Goal: Task Accomplishment & Management: Manage account settings

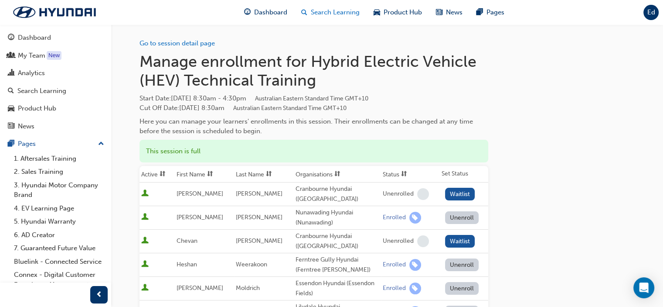
click at [330, 14] on span "Search Learning" at bounding box center [335, 12] width 49 height 10
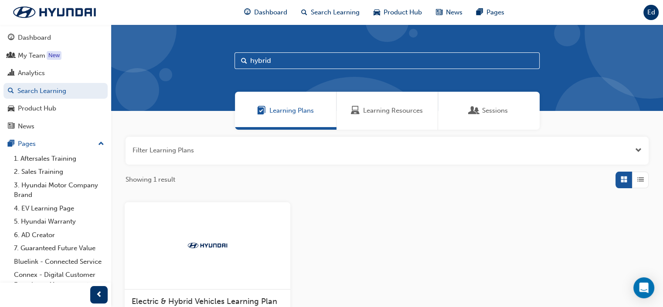
click at [387, 113] on span "Learning Resources" at bounding box center [393, 111] width 60 height 10
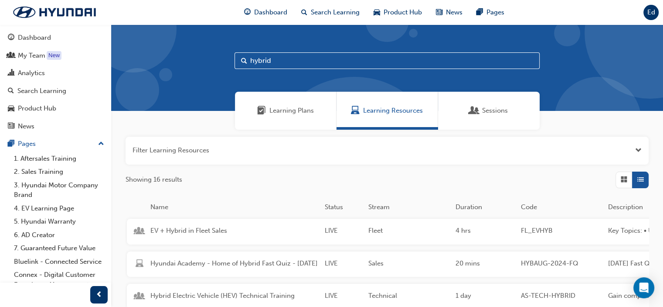
click at [333, 65] on input "hybrid" at bounding box center [387, 60] width 305 height 17
type input "h"
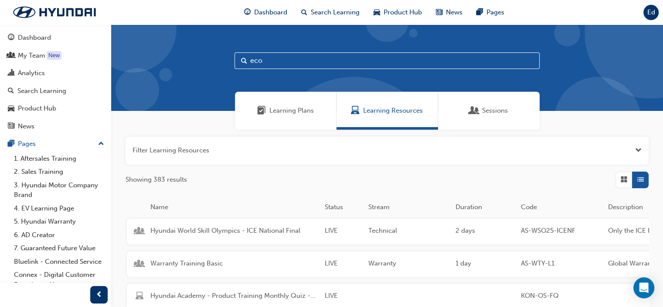
type input "eco"
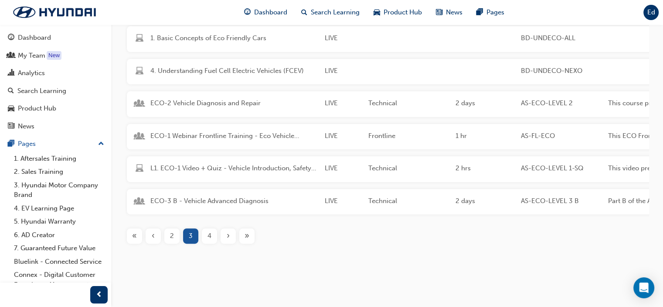
scroll to position [206, 0]
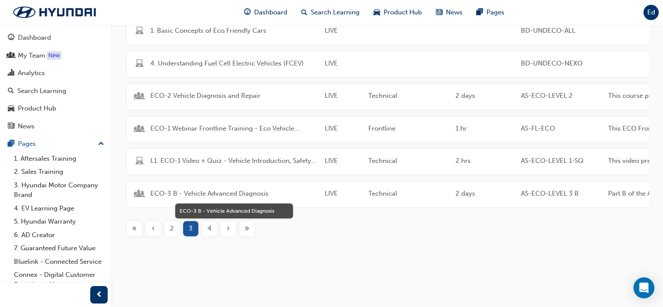
click at [208, 188] on span "ECO-3 B - Vehicle Advanced Diagnosis" at bounding box center [233, 193] width 167 height 10
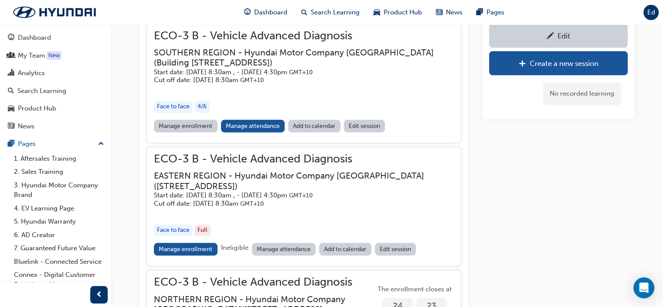
scroll to position [803, 0]
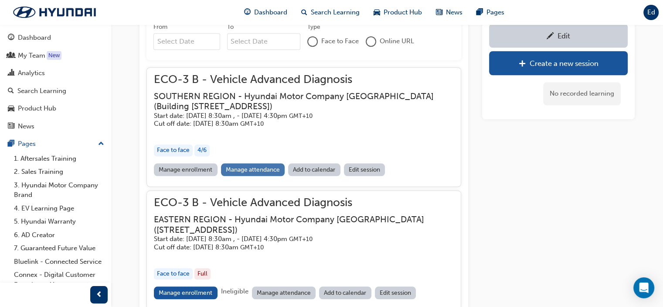
click at [250, 163] on link "Manage attendance" at bounding box center [253, 169] width 64 height 13
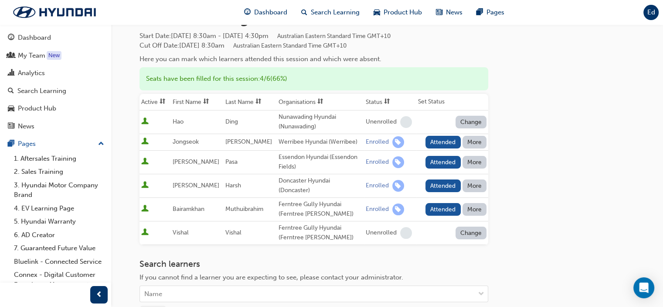
scroll to position [44, 0]
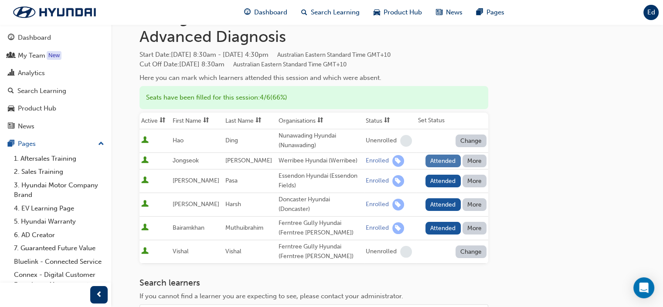
click at [441, 161] on button "Attended" at bounding box center [443, 160] width 35 height 13
click at [441, 178] on button "Attended" at bounding box center [443, 180] width 35 height 13
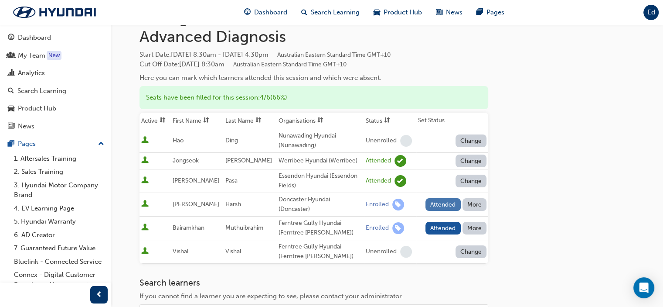
click at [442, 200] on button "Attended" at bounding box center [443, 204] width 35 height 13
click at [441, 228] on button "Attended" at bounding box center [443, 228] width 35 height 13
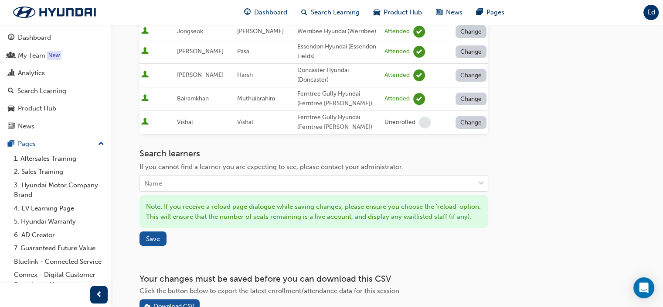
scroll to position [174, 0]
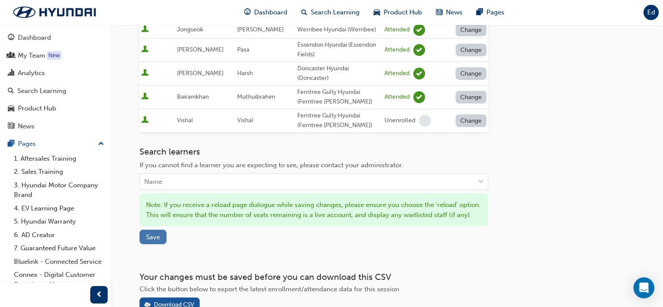
click at [161, 244] on button "Save" at bounding box center [153, 236] width 27 height 14
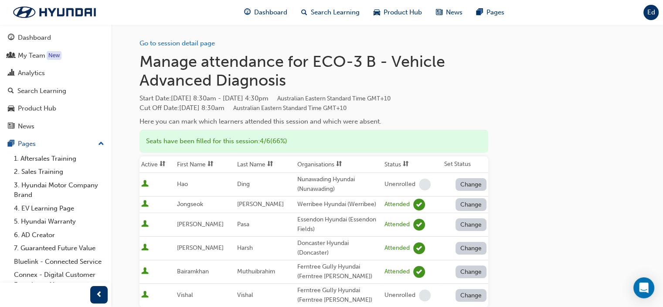
scroll to position [192, 0]
